Goal: Task Accomplishment & Management: Manage account settings

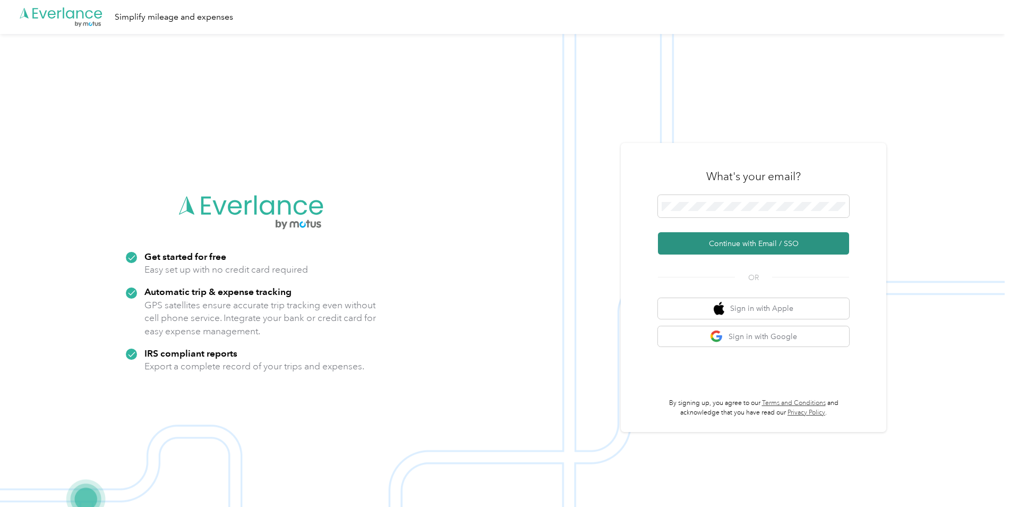
click at [731, 237] on button "Continue with Email / SSO" at bounding box center [753, 243] width 191 height 22
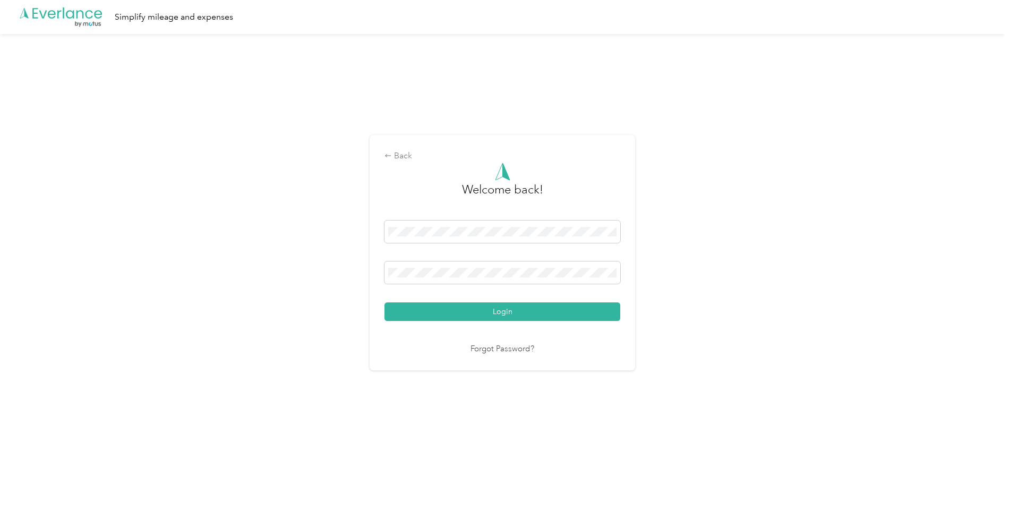
click at [540, 322] on div "Welcome back! Login Forgot Password?" at bounding box center [502, 258] width 236 height 193
click at [553, 306] on button "Login" at bounding box center [502, 311] width 236 height 19
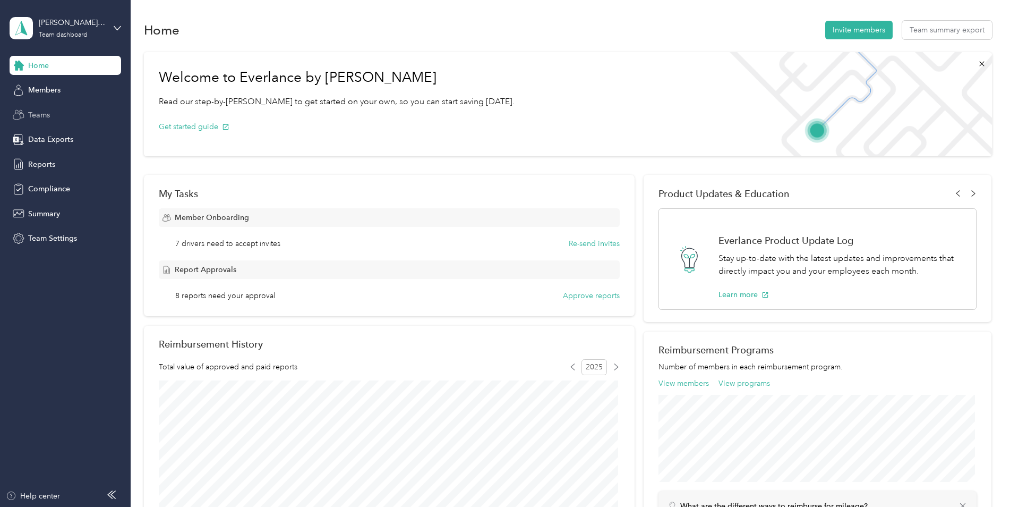
click at [64, 120] on div "Teams" at bounding box center [66, 114] width 112 height 19
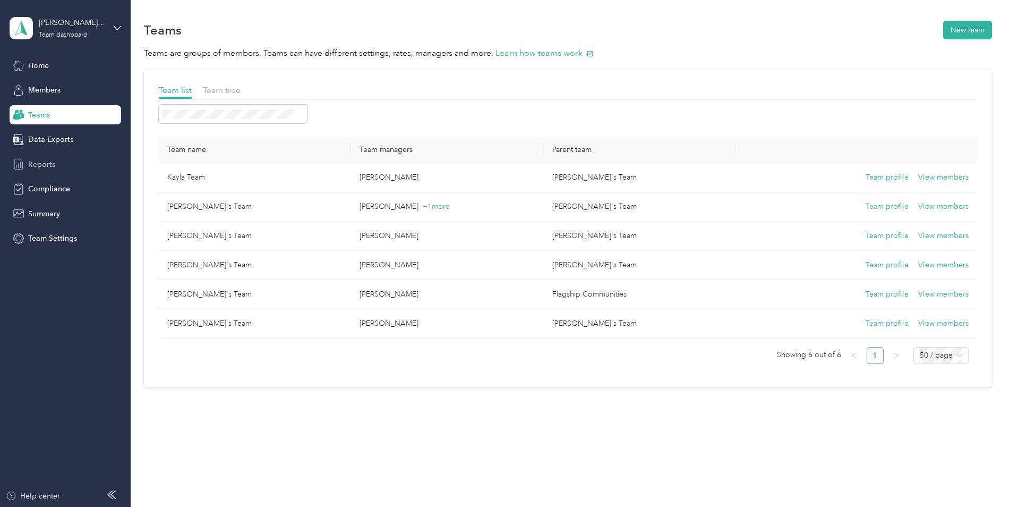
click at [56, 163] on div "Reports" at bounding box center [66, 164] width 112 height 19
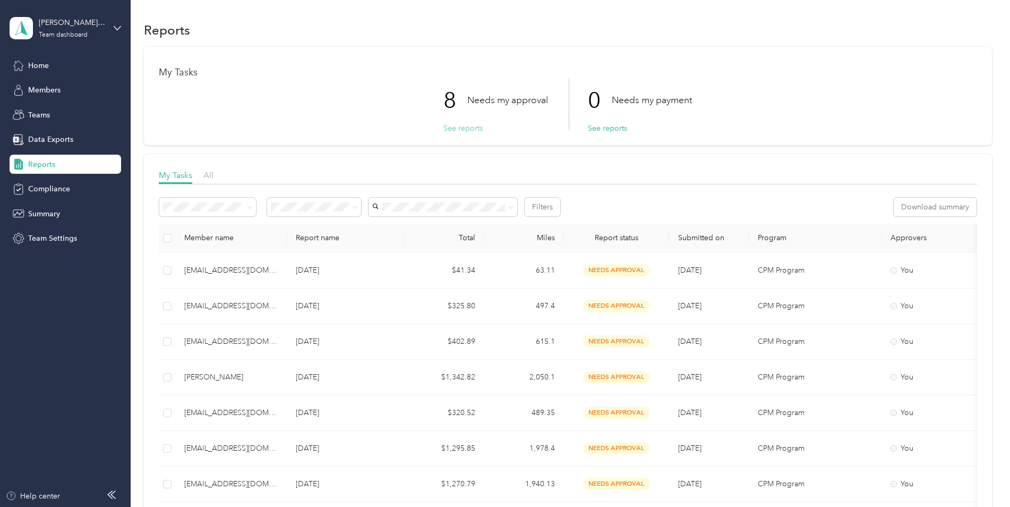
click at [453, 128] on button "See reports" at bounding box center [462, 128] width 39 height 11
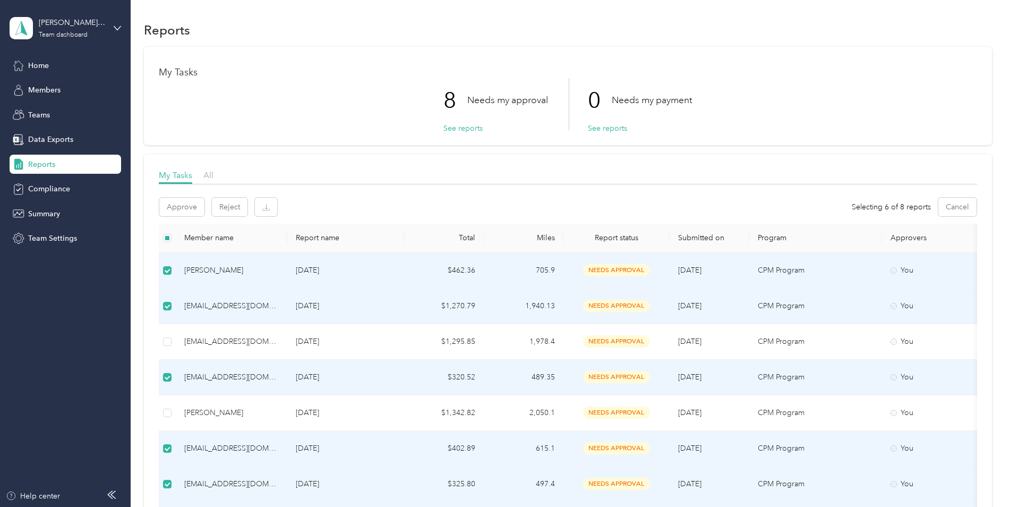
click at [176, 307] on td "[EMAIL_ADDRESS][DOMAIN_NAME]" at bounding box center [232, 306] width 112 height 36
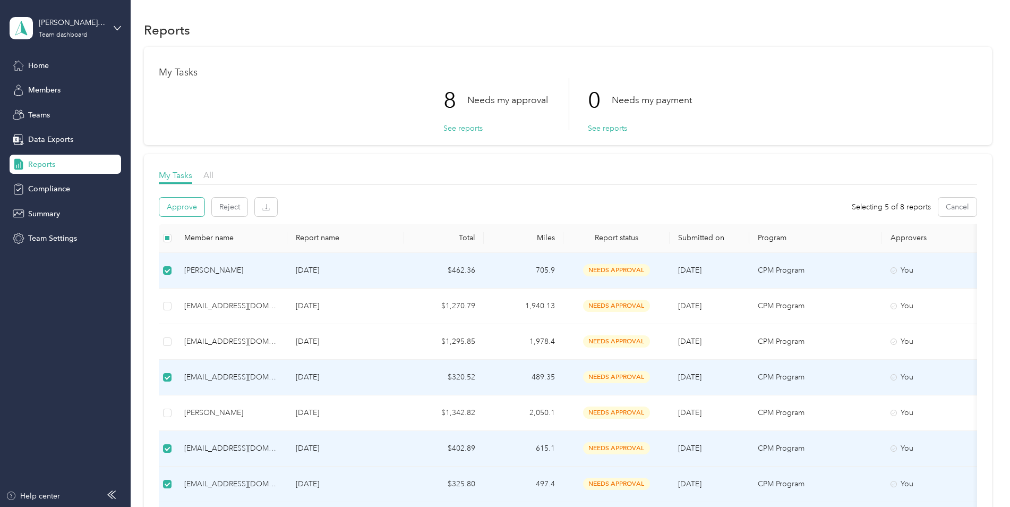
click at [182, 208] on button "Approve" at bounding box center [181, 207] width 45 height 19
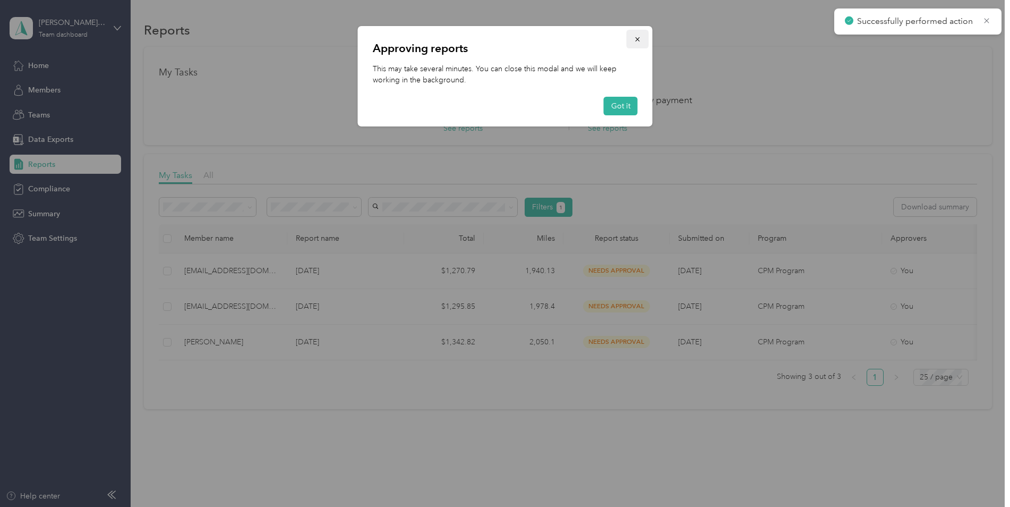
click at [636, 39] on icon "button" at bounding box center [637, 39] width 7 height 7
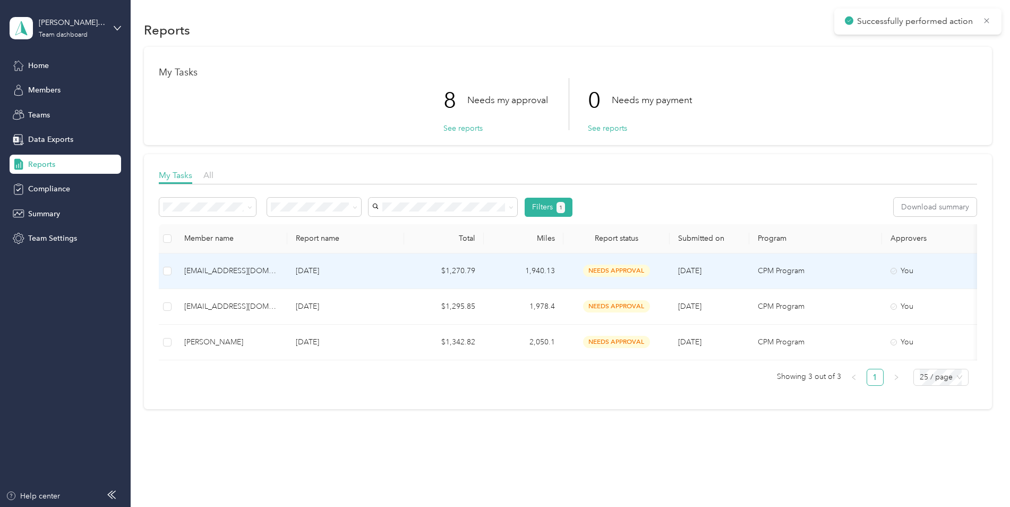
click at [244, 272] on div "[EMAIL_ADDRESS][DOMAIN_NAME]" at bounding box center [231, 271] width 95 height 12
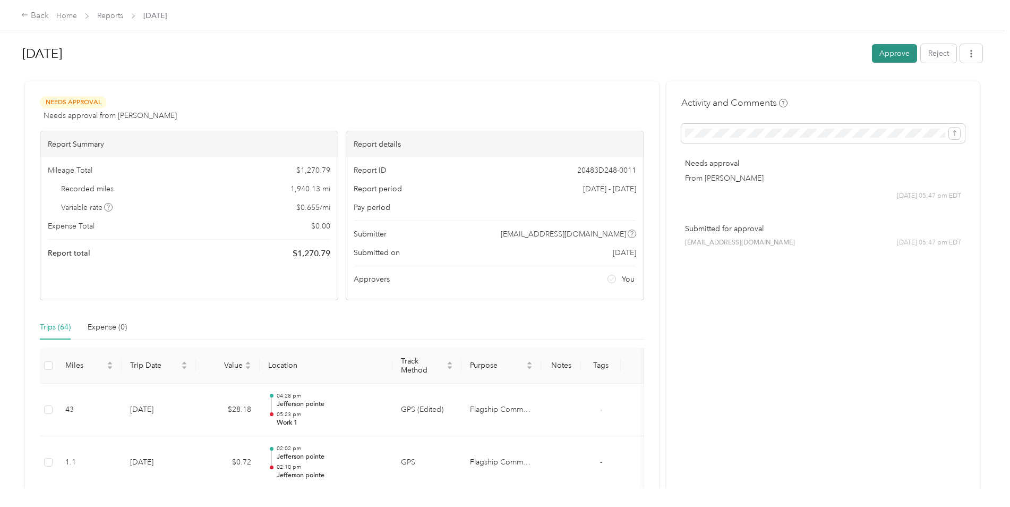
click at [910, 53] on button "Approve" at bounding box center [894, 53] width 45 height 19
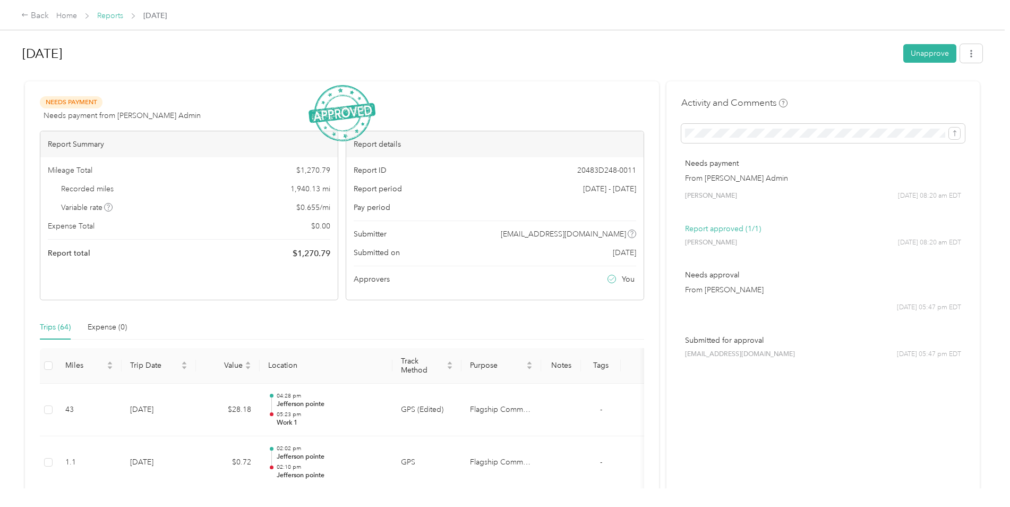
click at [109, 17] on link "Reports" at bounding box center [110, 15] width 26 height 9
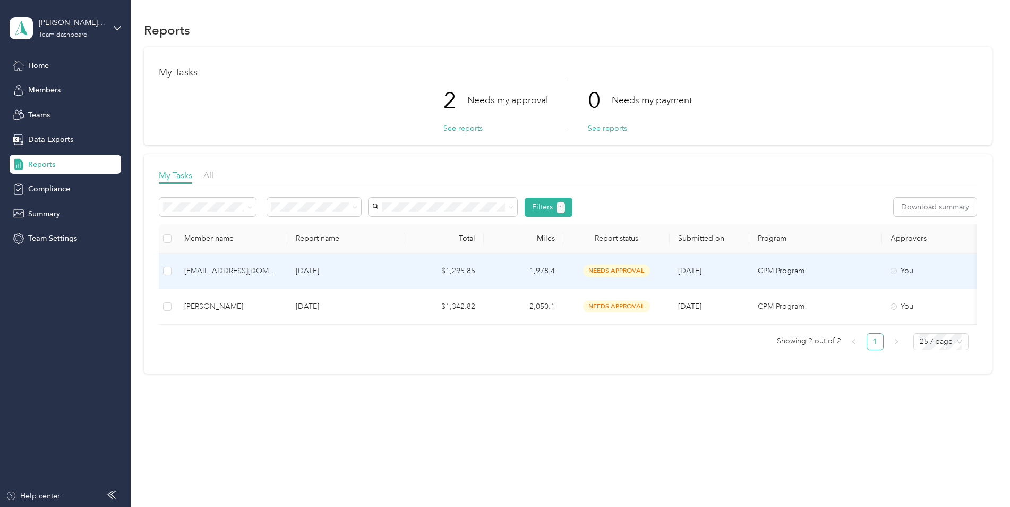
click at [210, 268] on div "[EMAIL_ADDRESS][DOMAIN_NAME]" at bounding box center [231, 271] width 95 height 12
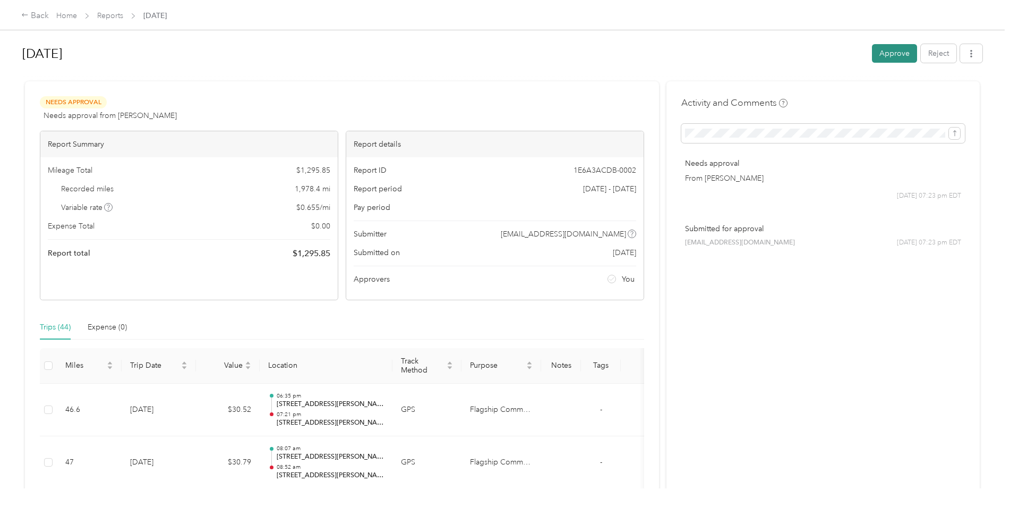
click at [880, 58] on button "Approve" at bounding box center [894, 53] width 45 height 19
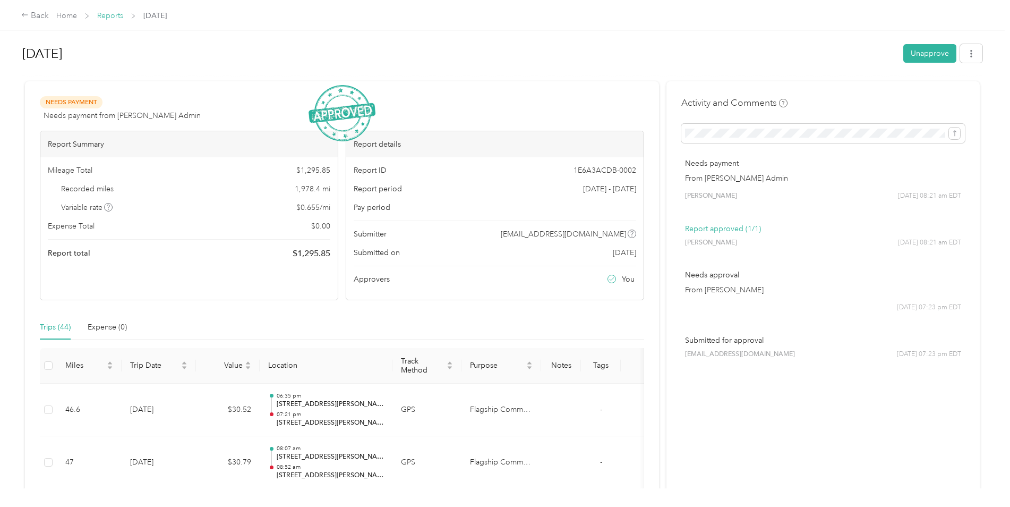
click at [117, 14] on link "Reports" at bounding box center [110, 15] width 26 height 9
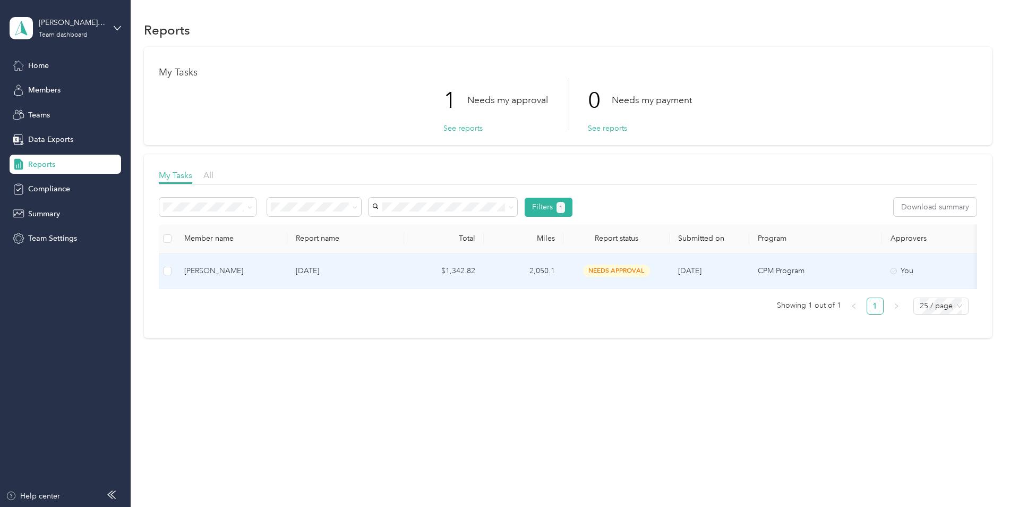
click at [217, 269] on div "[PERSON_NAME]" at bounding box center [231, 271] width 95 height 12
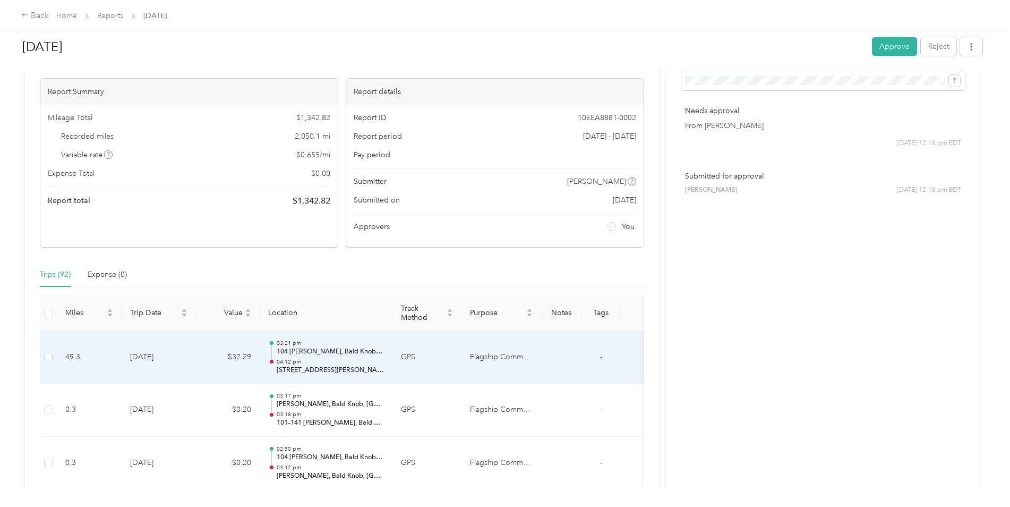
scroll to position [106, 0]
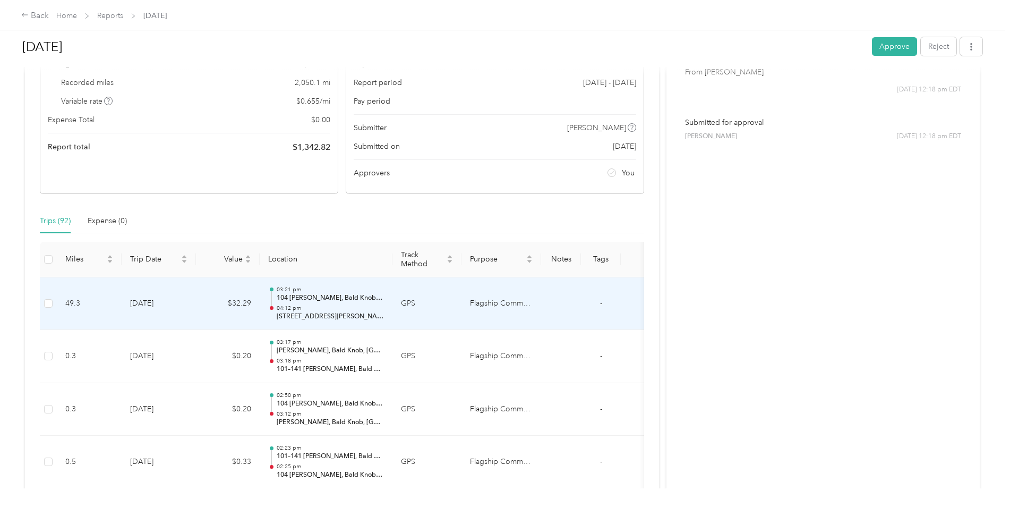
click at [346, 315] on p "[STREET_ADDRESS][PERSON_NAME]" at bounding box center [330, 317] width 107 height 10
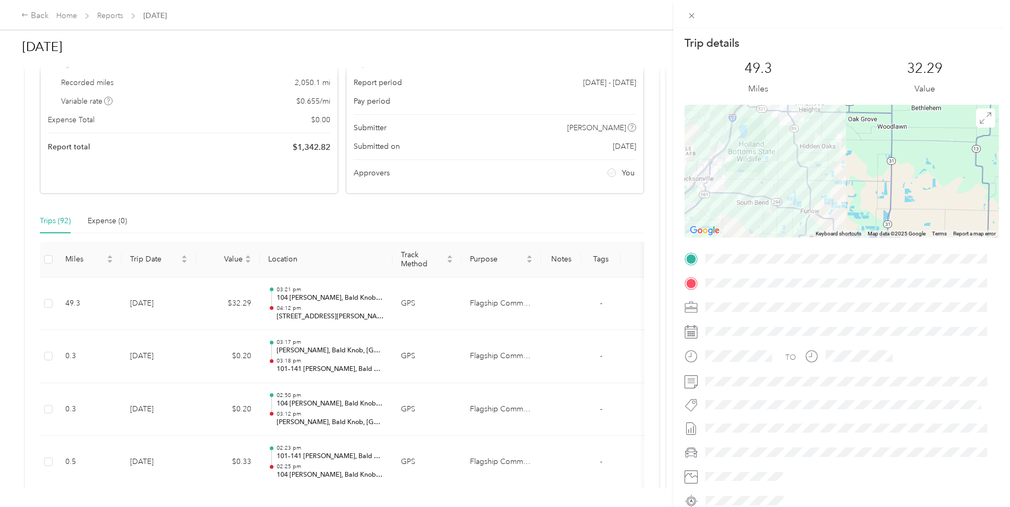
drag, startPoint x: 765, startPoint y: 190, endPoint x: 931, endPoint y: 110, distance: 185.0
click at [931, 110] on div at bounding box center [841, 171] width 314 height 133
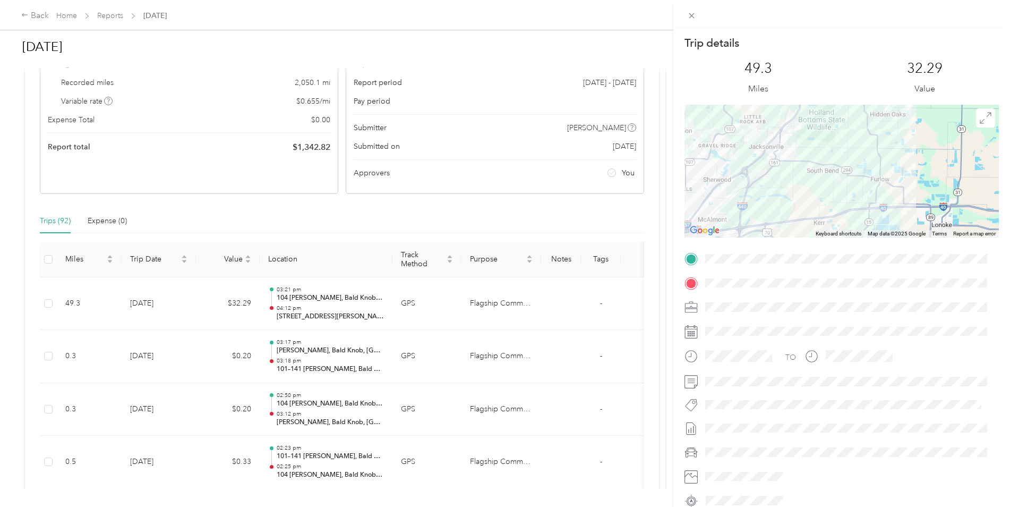
drag, startPoint x: 789, startPoint y: 190, endPoint x: 831, endPoint y: 166, distance: 48.5
click at [831, 166] on div at bounding box center [841, 171] width 314 height 133
click at [696, 15] on icon at bounding box center [691, 15] width 9 height 9
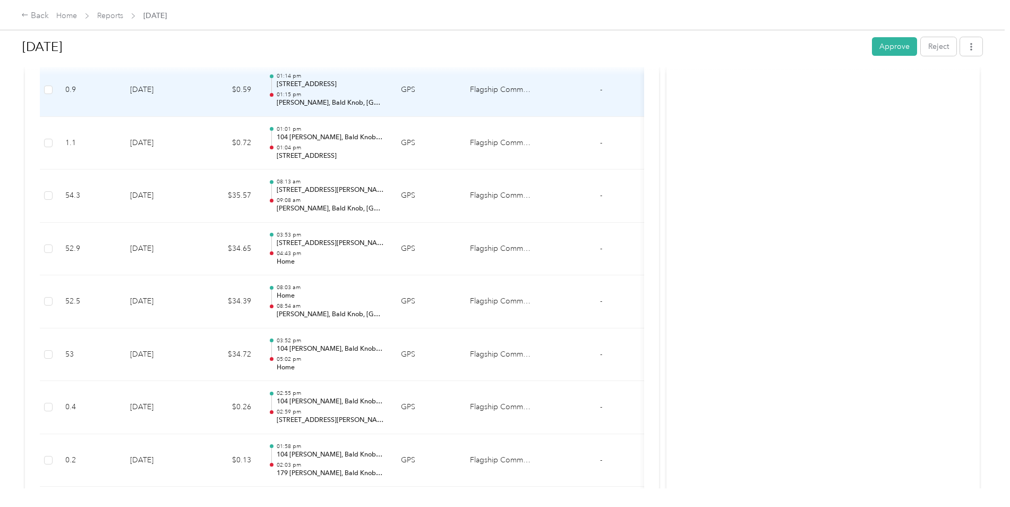
scroll to position [690, 0]
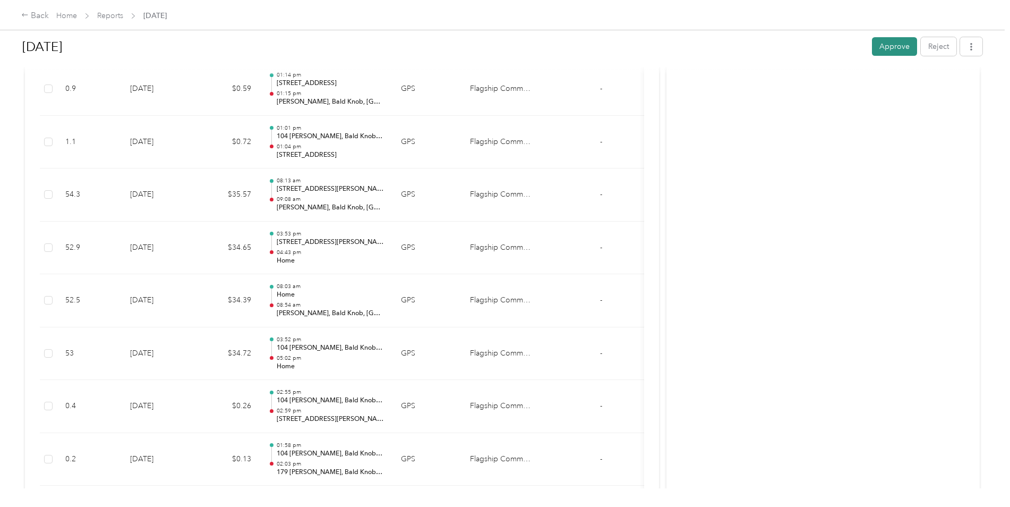
click at [882, 51] on button "Approve" at bounding box center [894, 46] width 45 height 19
click at [112, 16] on link "Reports" at bounding box center [110, 15] width 26 height 9
